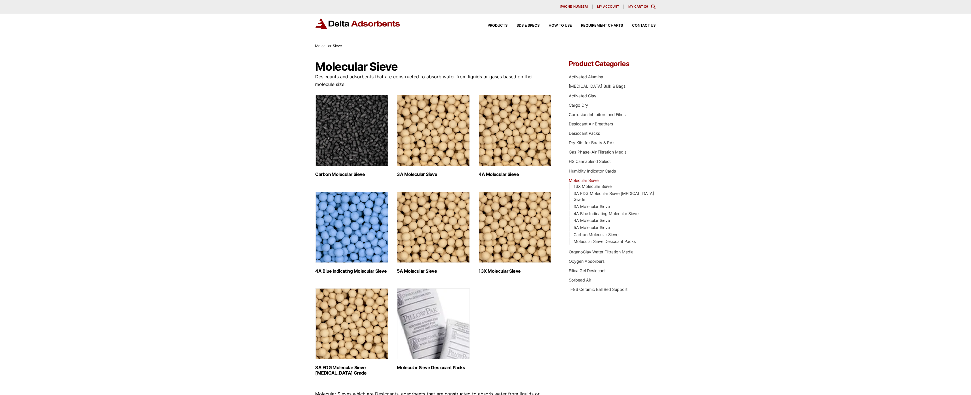
click at [39, 35] on div "Products SDS & SPECS How to Use Requirement Charts Contact Us" at bounding box center [485, 28] width 971 height 29
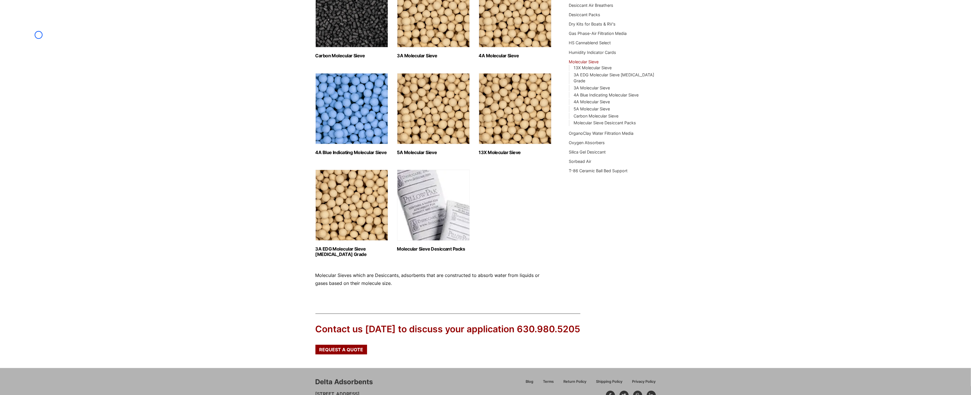
scroll to position [153, 0]
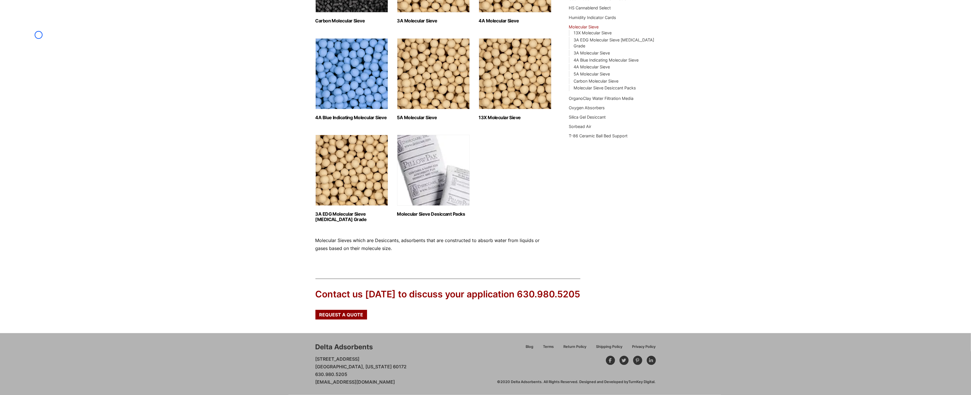
click at [39, 35] on div "Our website has detected that you are using an outdated browser that will preve…" at bounding box center [485, 121] width 971 height 548
click at [46, 45] on div "Our website has detected that you are using an outdated browser that will preve…" at bounding box center [485, 121] width 971 height 548
click at [33, 54] on div "Our website has detected that you are using an outdated browser that will preve…" at bounding box center [485, 121] width 971 height 548
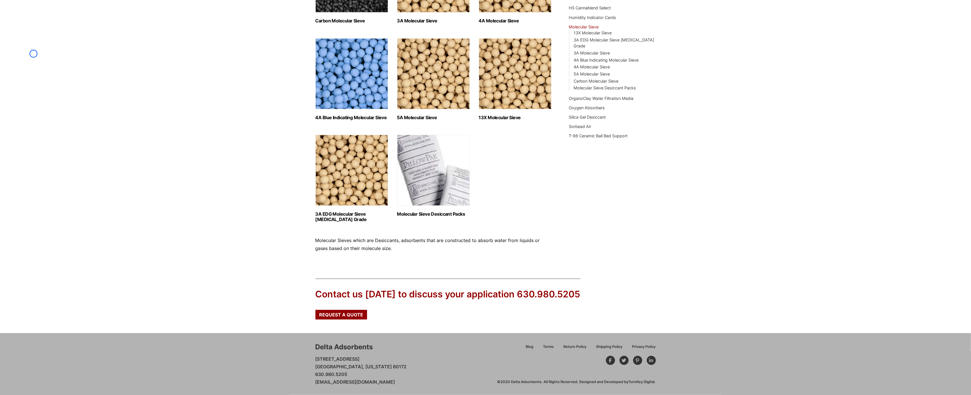
scroll to position [0, 0]
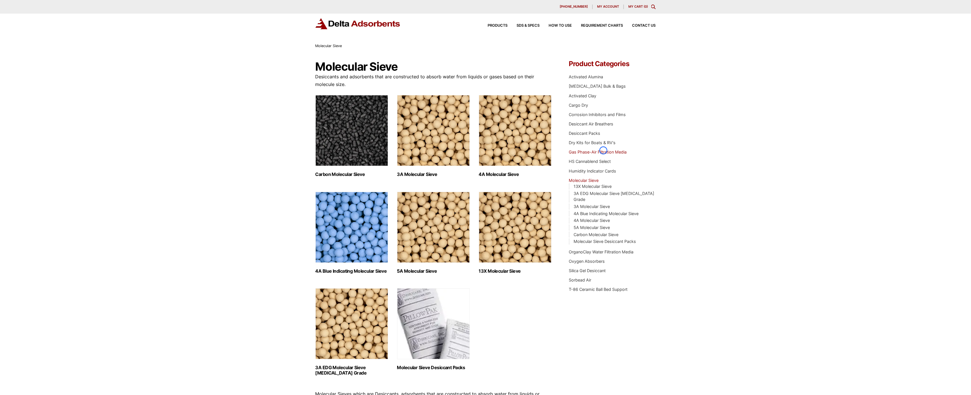
click at [603, 150] on link "Gas Phase-Air Filtration Media" at bounding box center [598, 151] width 58 height 5
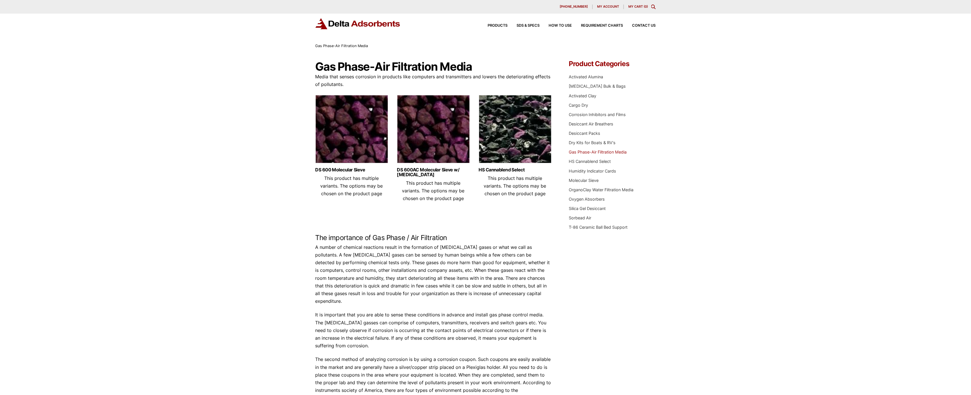
click at [42, 35] on div "Products SDS & SPECS How to Use Requirement Charts Contact Us" at bounding box center [485, 28] width 971 height 29
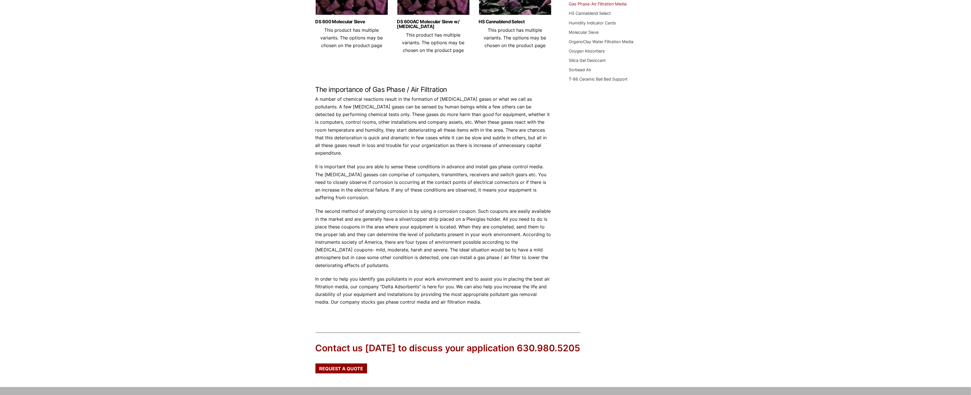
scroll to position [178, 0]
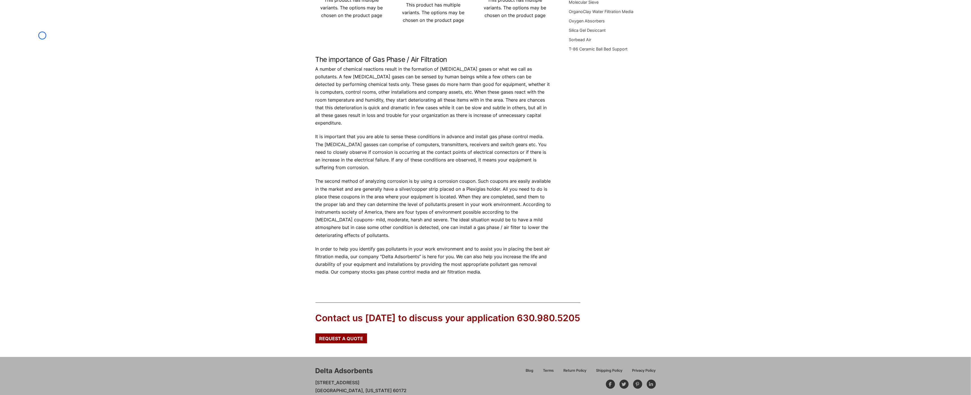
click at [42, 35] on div "Our website has detected that you are using an outdated browser that will preve…" at bounding box center [485, 120] width 971 height 597
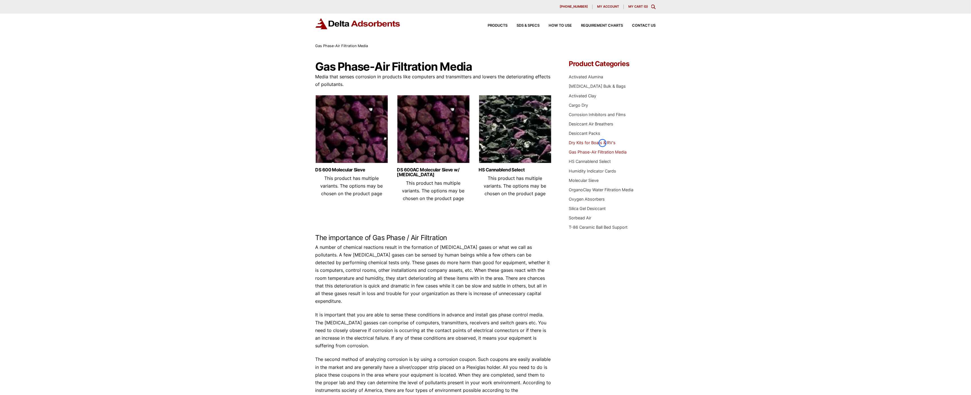
click at [603, 143] on link "Dry Kits for Boats & RV's" at bounding box center [592, 142] width 47 height 5
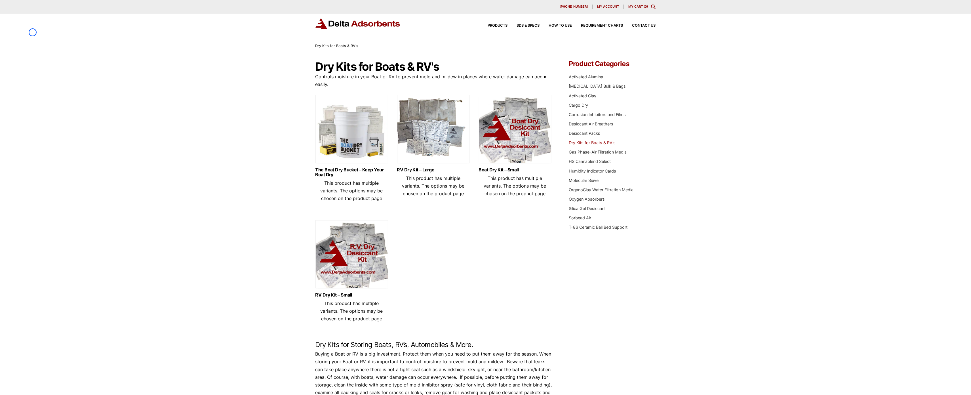
click at [33, 32] on div "Products SDS & SPECS How to Use Requirement Charts Contact Us" at bounding box center [485, 28] width 971 height 29
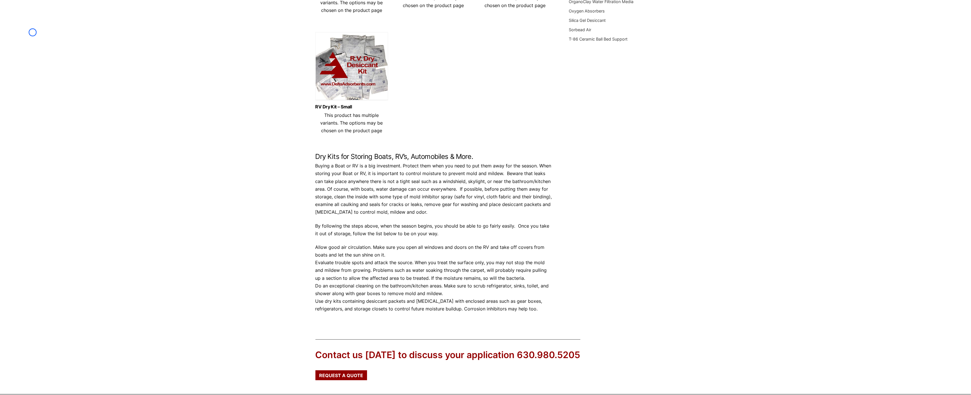
scroll to position [197, 0]
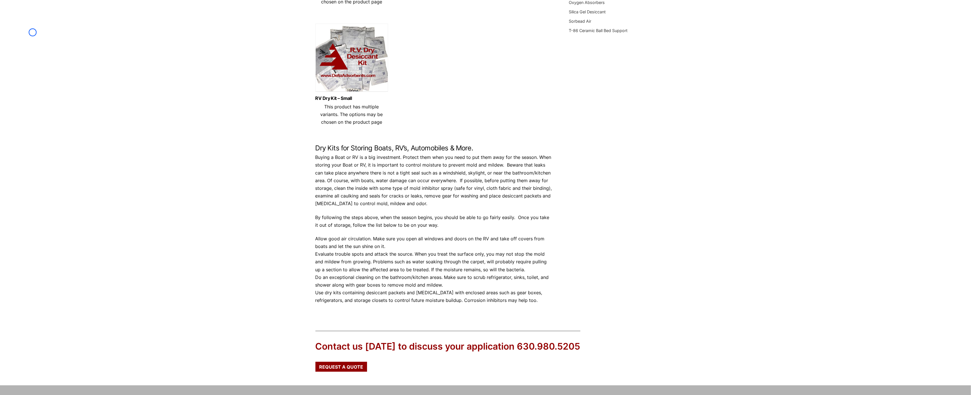
click at [33, 32] on div "Our website has detected that you are using an outdated browser that will preve…" at bounding box center [485, 125] width 971 height 644
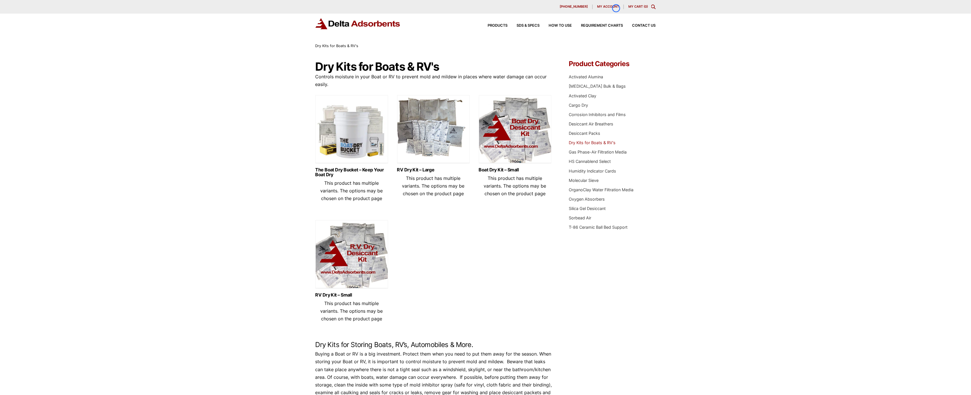
click at [616, 8] on span "My account" at bounding box center [608, 6] width 22 height 3
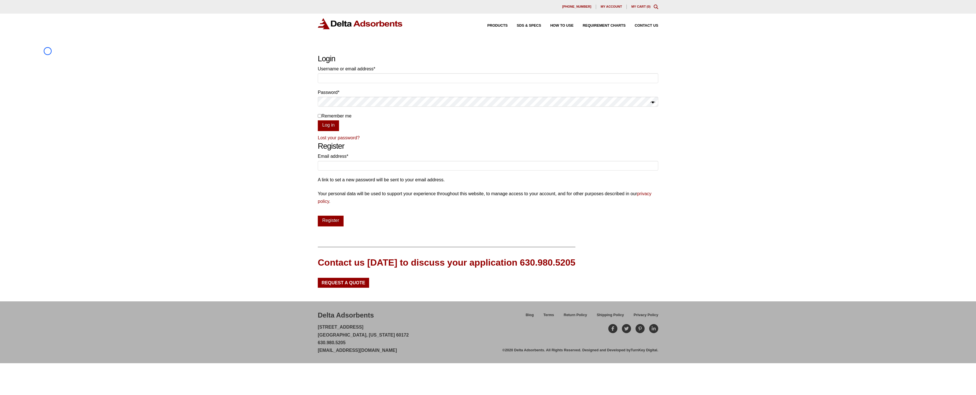
click at [48, 51] on div "Our website has detected that you are using an outdated browser that will preve…" at bounding box center [488, 197] width 976 height 395
click at [346, 136] on link "Lost your password?" at bounding box center [339, 137] width 42 height 5
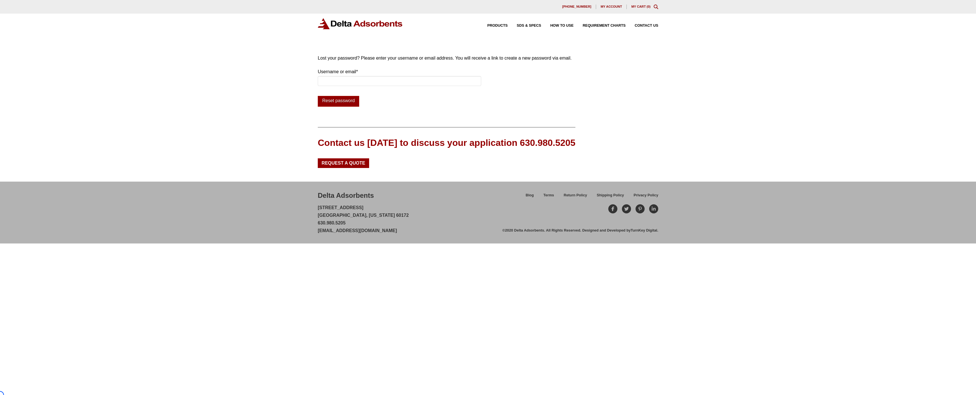
click at [46, 48] on div "Our website has detected that you are using an outdated browser that will preve…" at bounding box center [488, 197] width 976 height 395
